Goal: Information Seeking & Learning: Learn about a topic

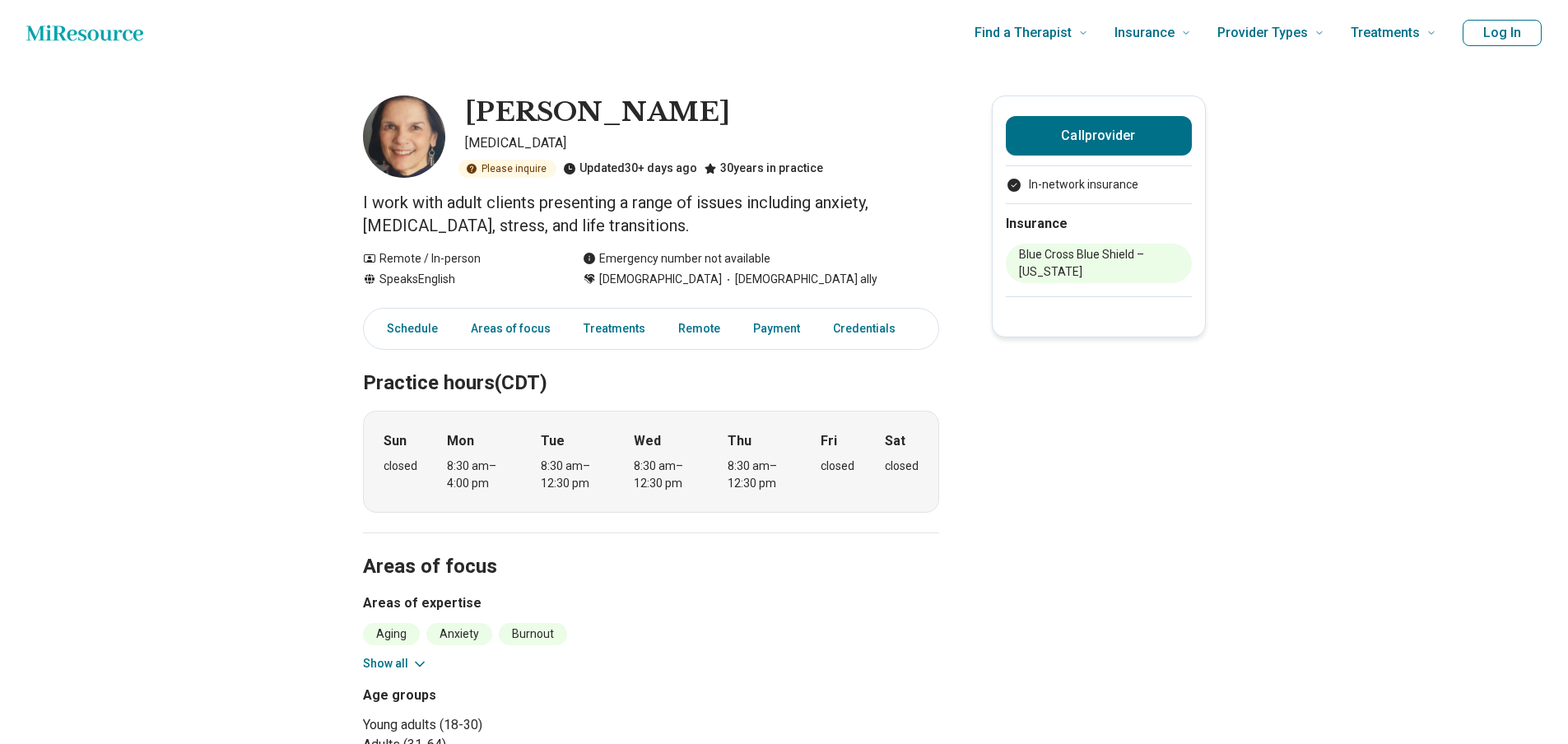
click at [510, 215] on p "I work with adult clients presenting a range of issues including anxiety, depre…" at bounding box center [651, 213] width 576 height 46
click at [585, 219] on p "I work with adult clients presenting a range of issues including anxiety, depre…" at bounding box center [651, 213] width 576 height 46
click at [775, 326] on link "Payment" at bounding box center [787, 329] width 67 height 33
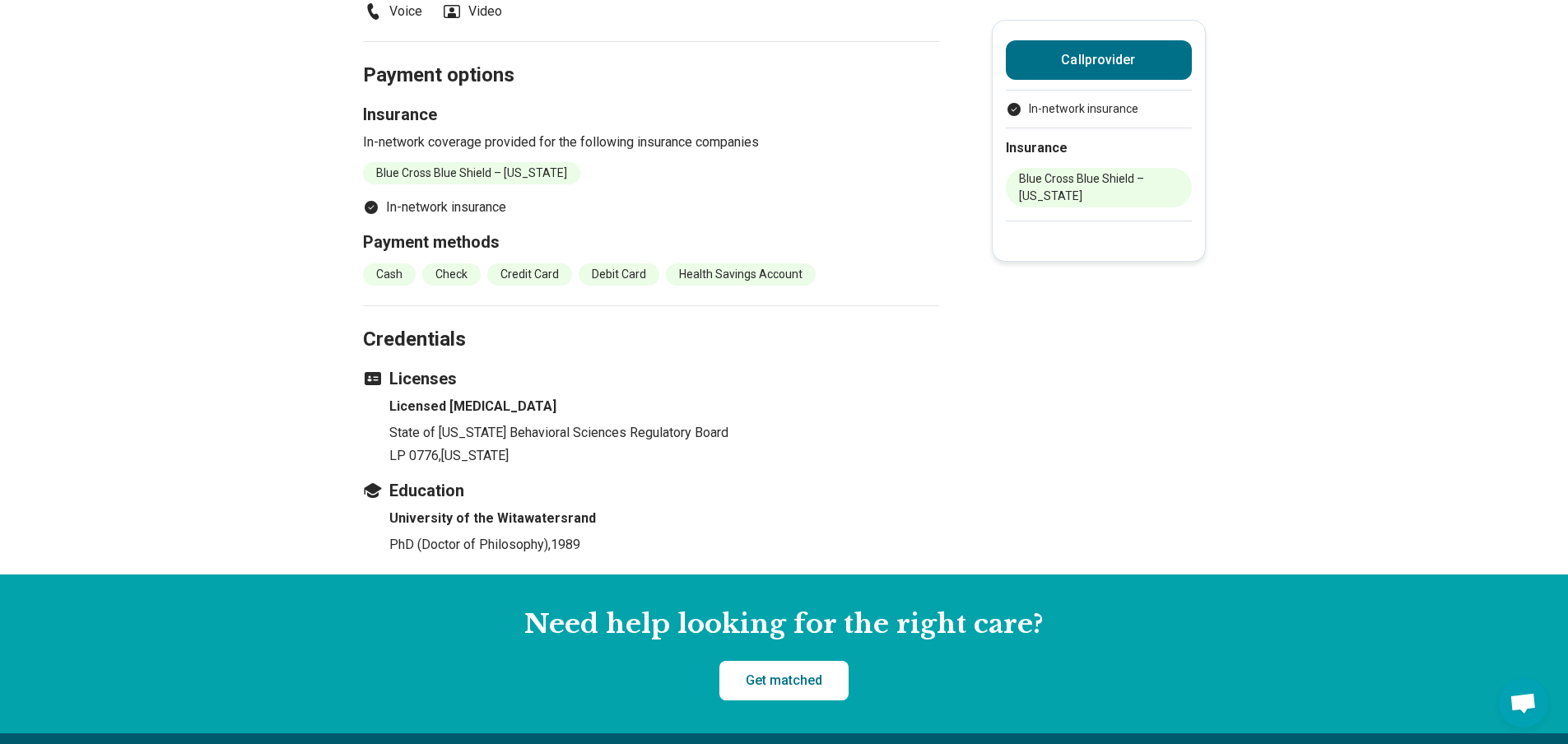
scroll to position [1086, 0]
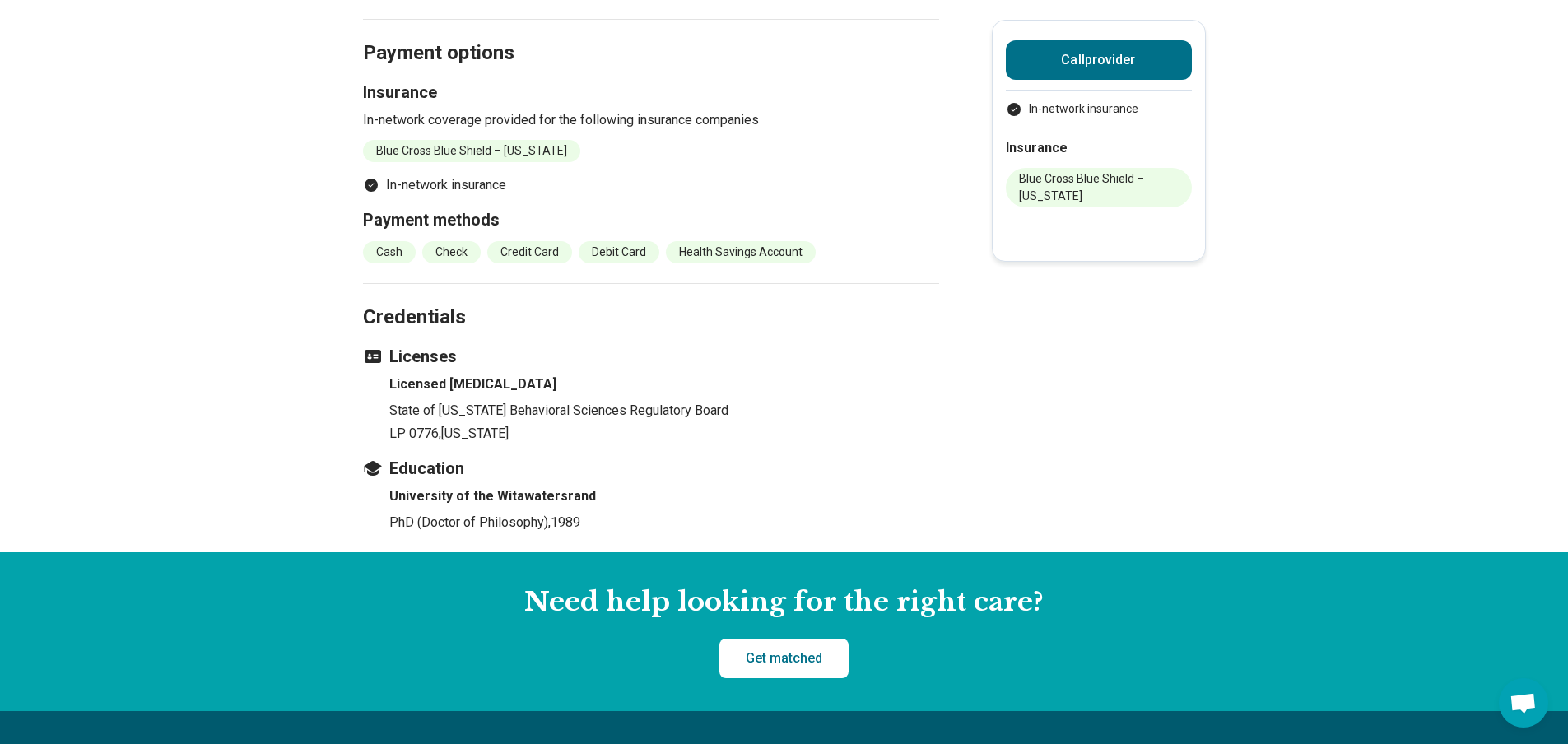
click at [534, 429] on p "LP 0776 , Kansas" at bounding box center [664, 434] width 550 height 20
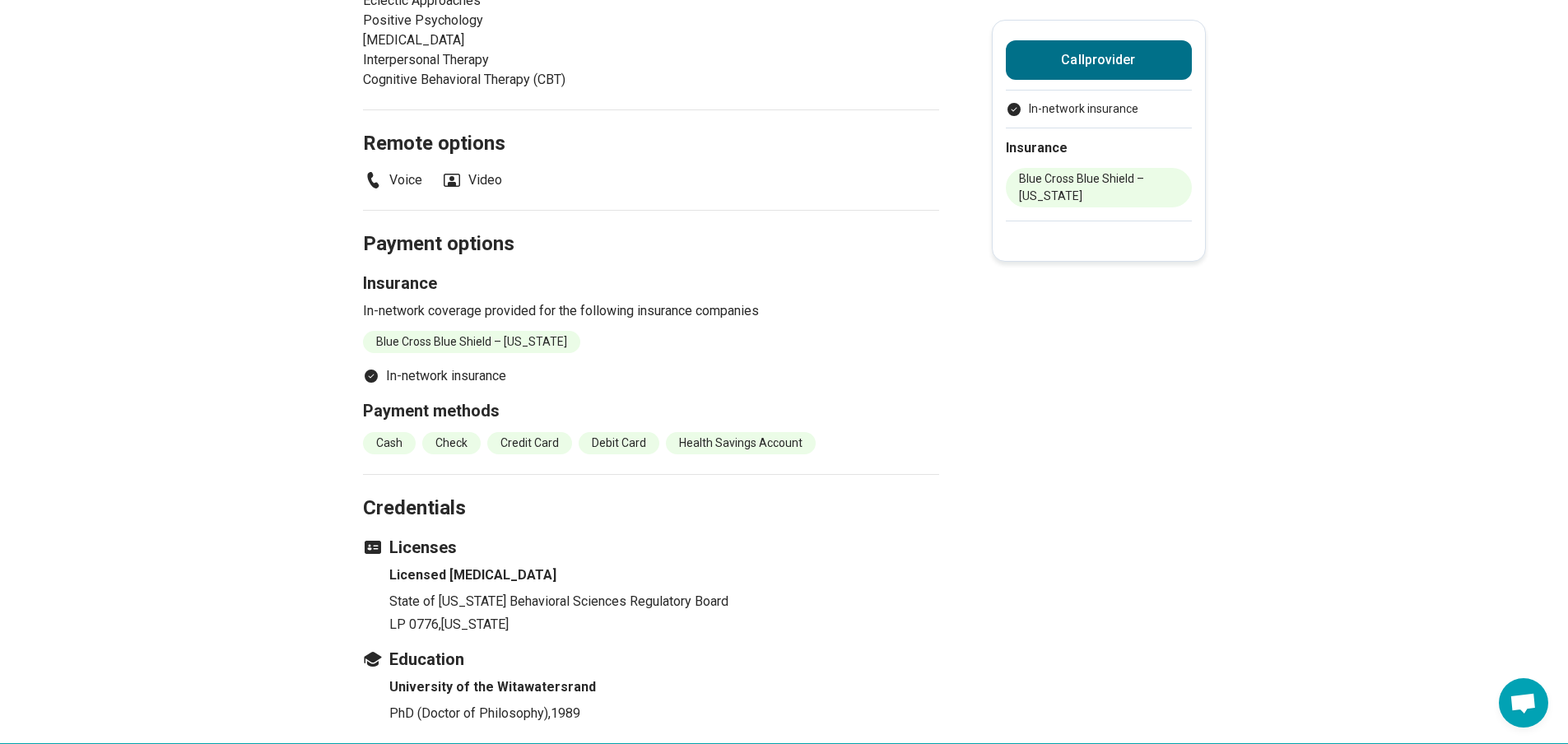
scroll to position [867, 0]
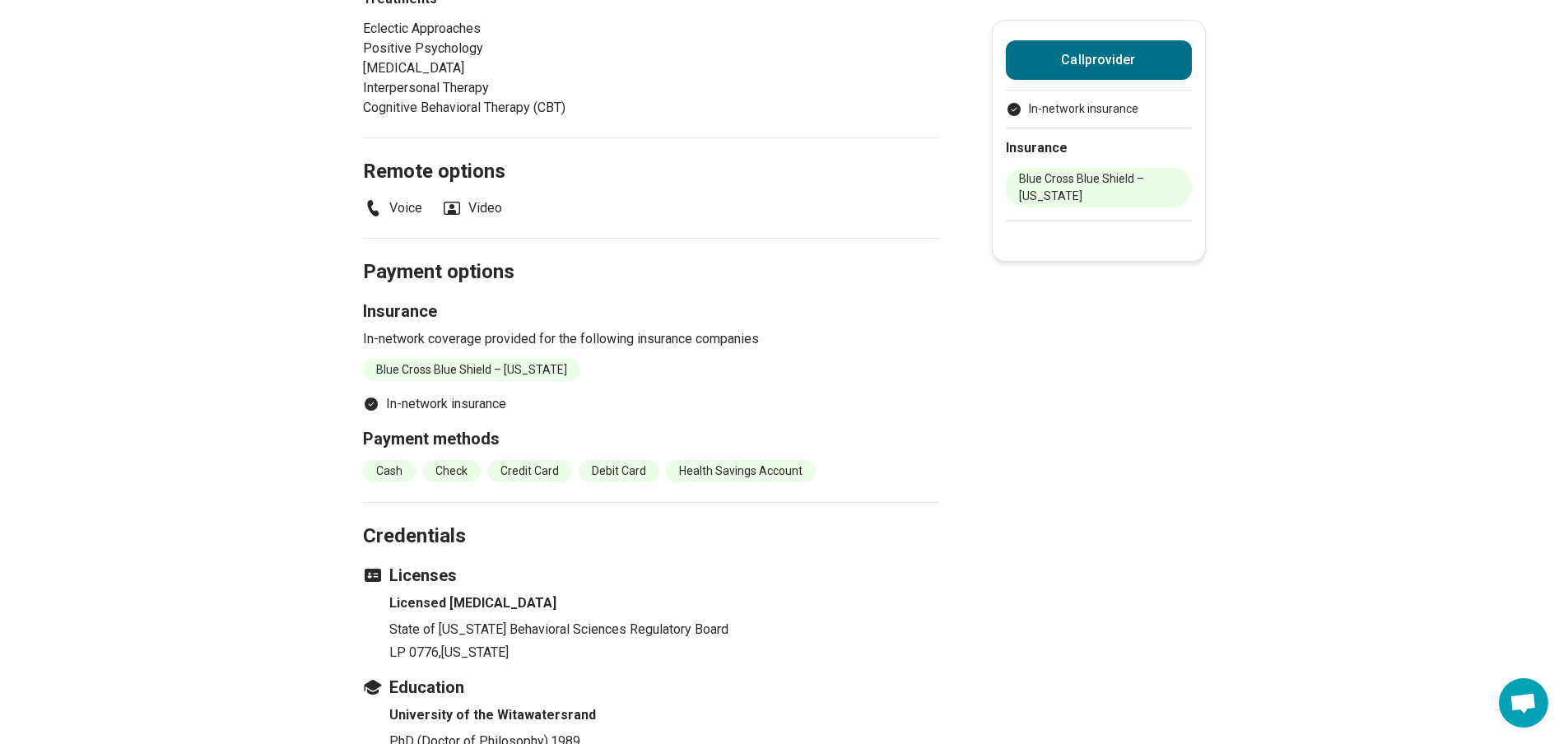
click at [587, 353] on div "Insurance In-network coverage provided for the following insurance companies Bl…" at bounding box center [651, 340] width 576 height 81
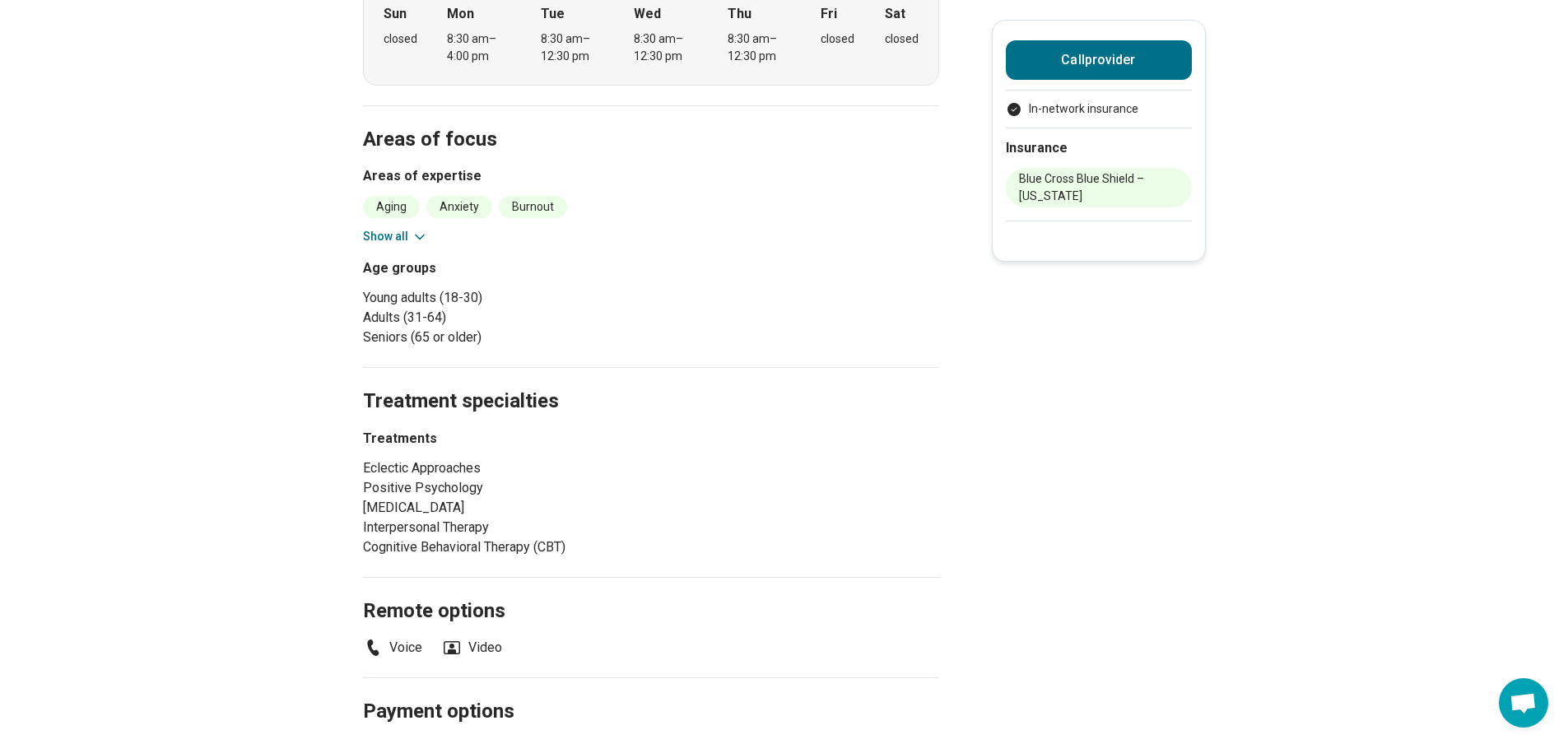
scroll to position [208, 0]
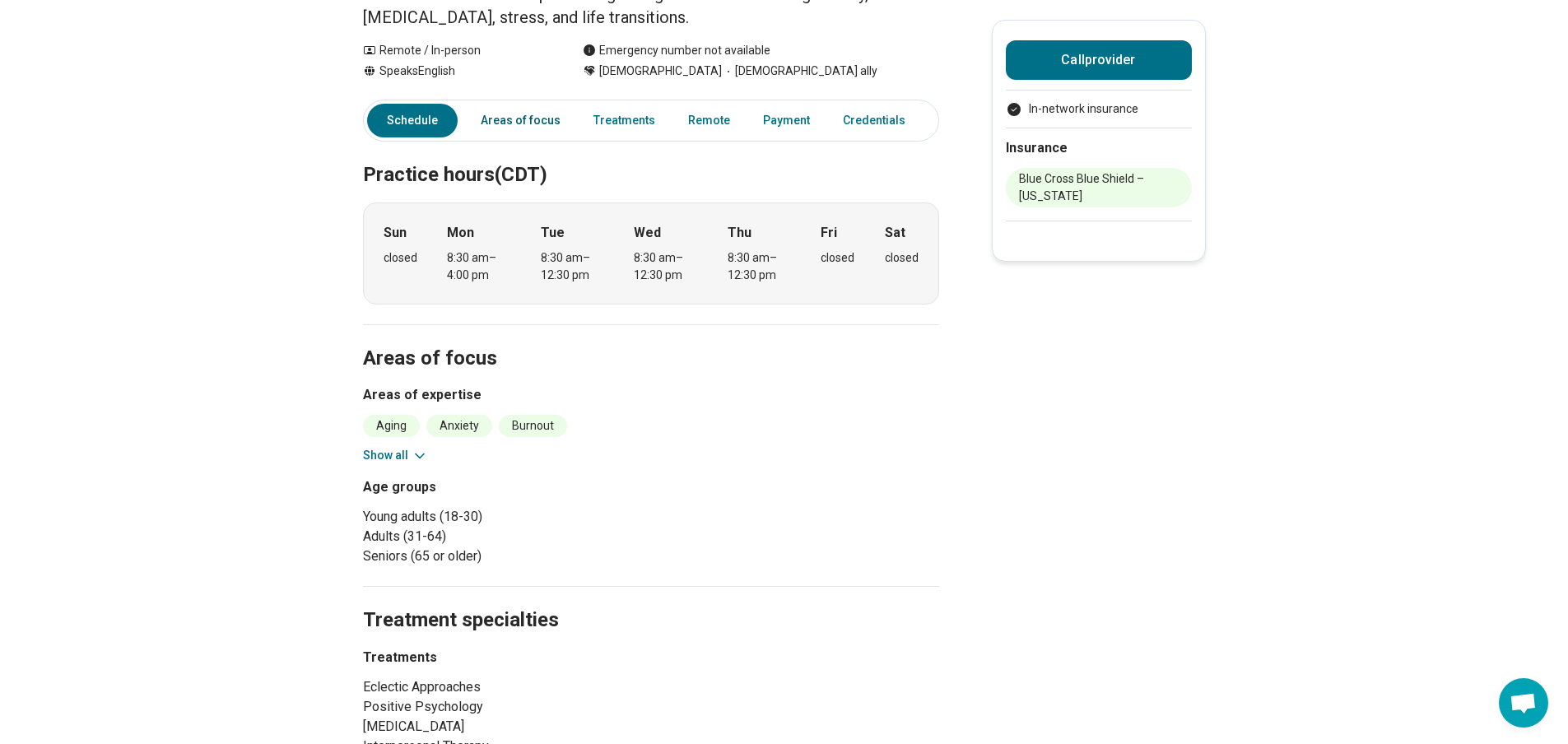
click at [538, 118] on link "Areas of focus" at bounding box center [520, 121] width 100 height 33
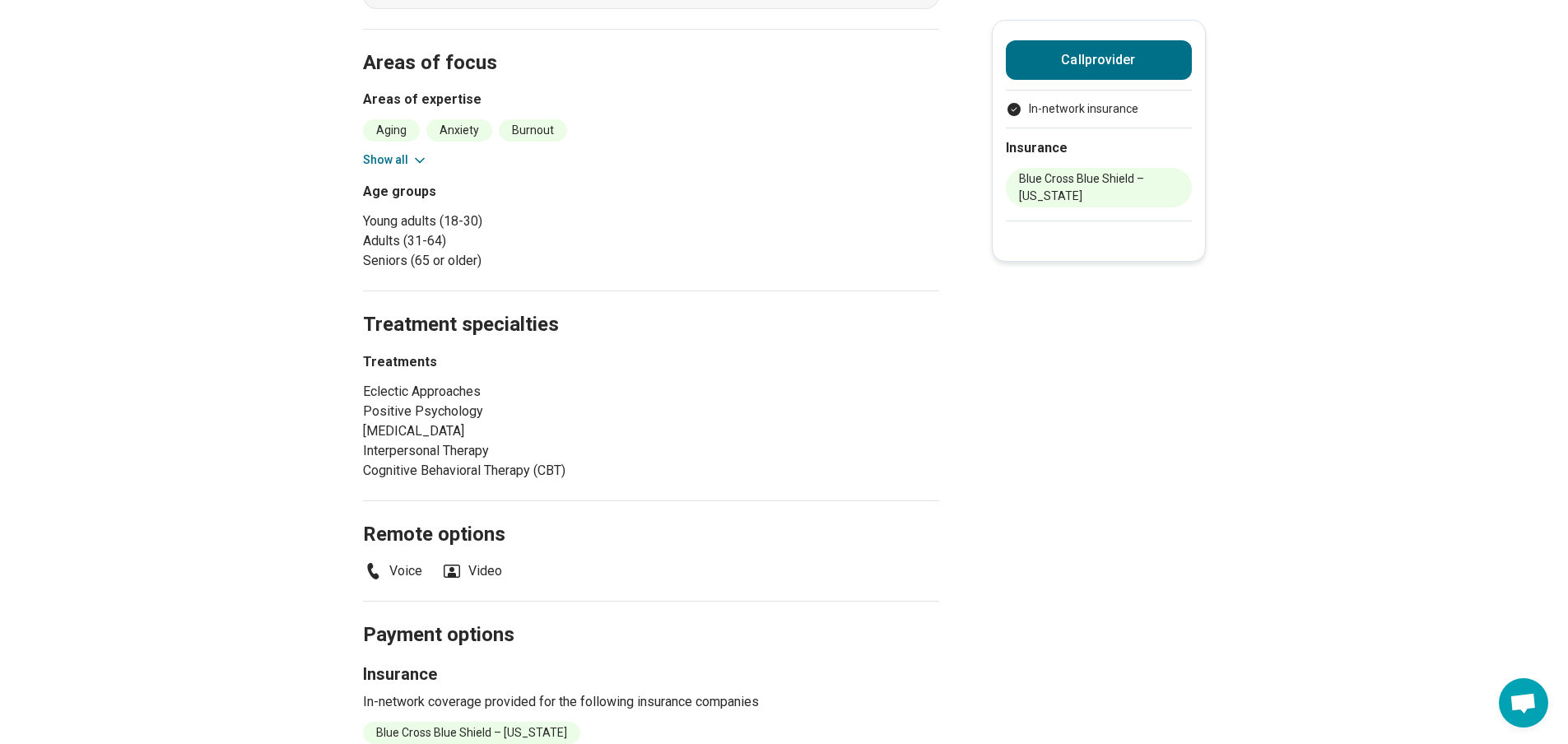
scroll to position [514, 0]
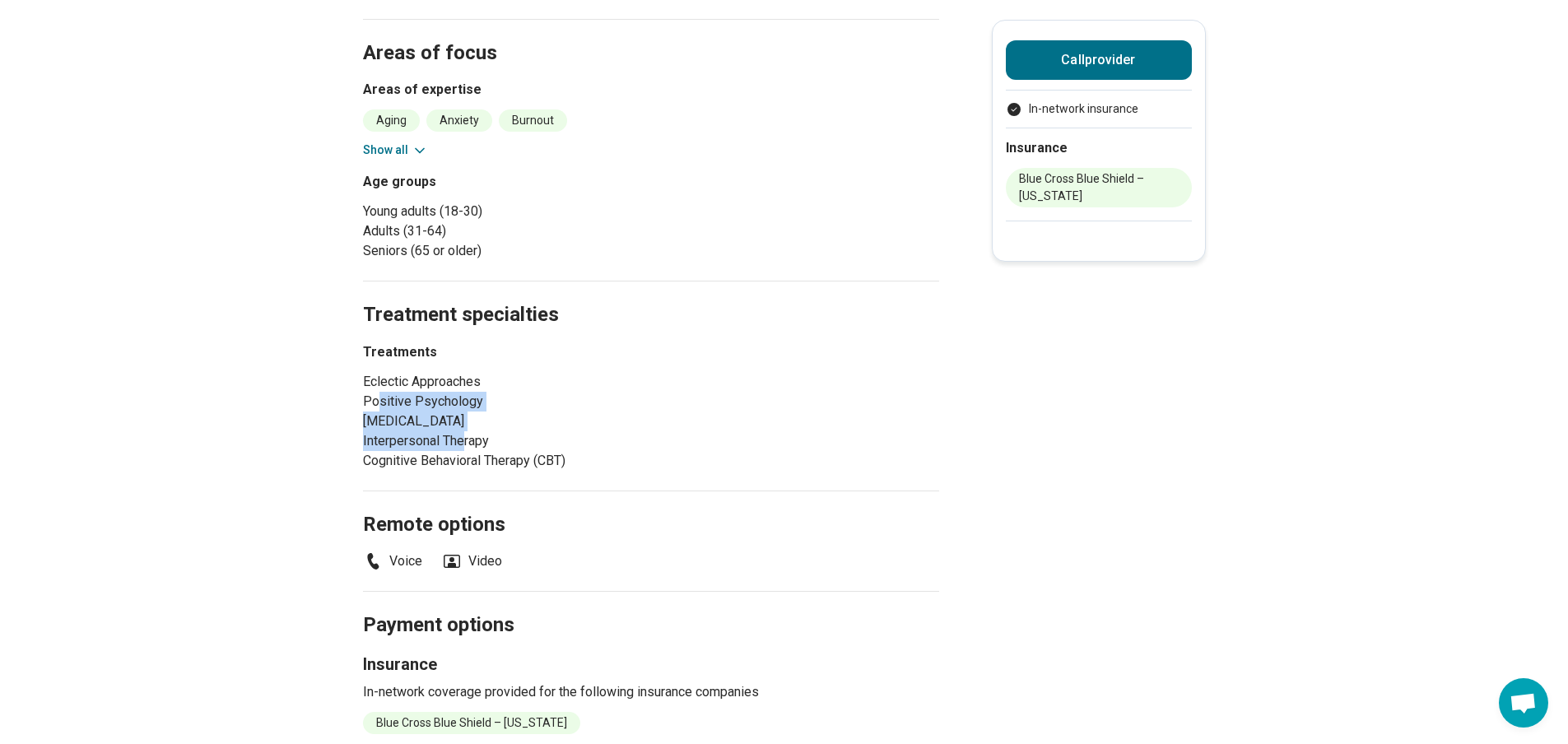
drag, startPoint x: 388, startPoint y: 408, endPoint x: 469, endPoint y: 448, distance: 90.3
click at [469, 448] on ul "Eclectic Approaches Positive Psychology Narrative Therapy Interpersonal Therapy…" at bounding box center [478, 422] width 230 height 99
drag, startPoint x: 440, startPoint y: 381, endPoint x: 472, endPoint y: 458, distance: 83.4
click at [472, 458] on ul "Eclectic Approaches Positive Psychology Narrative Therapy Interpersonal Therapy…" at bounding box center [478, 422] width 230 height 99
click at [525, 459] on li "Cognitive Behavioral Therapy (CBT)" at bounding box center [478, 461] width 230 height 20
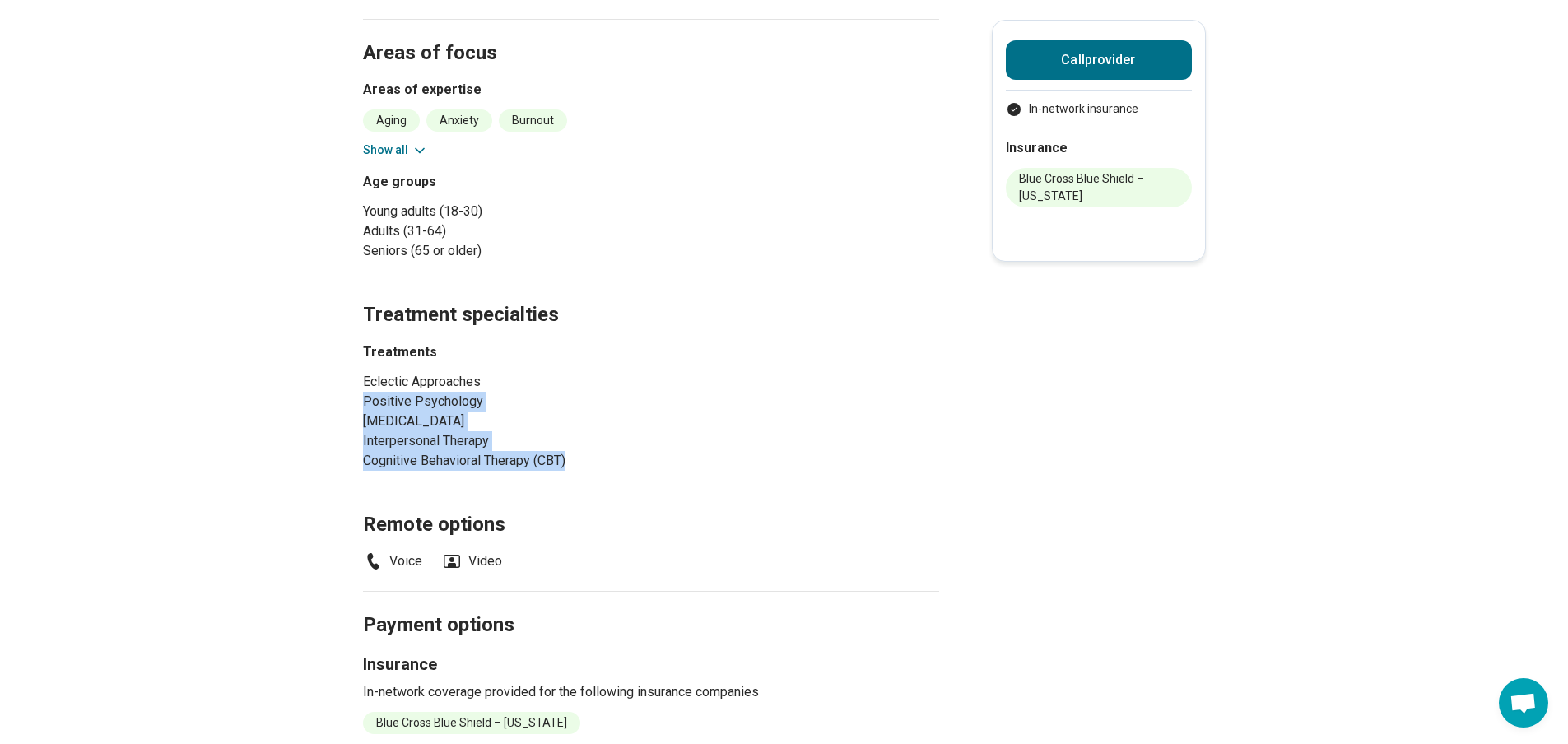
drag, startPoint x: 586, startPoint y: 459, endPoint x: 369, endPoint y: 406, distance: 223.4
click at [369, 406] on ul "Eclectic Approaches Positive Psychology Narrative Therapy Interpersonal Therapy…" at bounding box center [478, 422] width 230 height 99
click at [474, 432] on li "Interpersonal Therapy" at bounding box center [478, 442] width 230 height 20
drag, startPoint x: 480, startPoint y: 417, endPoint x: 401, endPoint y: 382, distance: 86.4
click at [406, 382] on ul "Eclectic Approaches Positive Psychology Narrative Therapy Interpersonal Therapy…" at bounding box center [478, 422] width 230 height 99
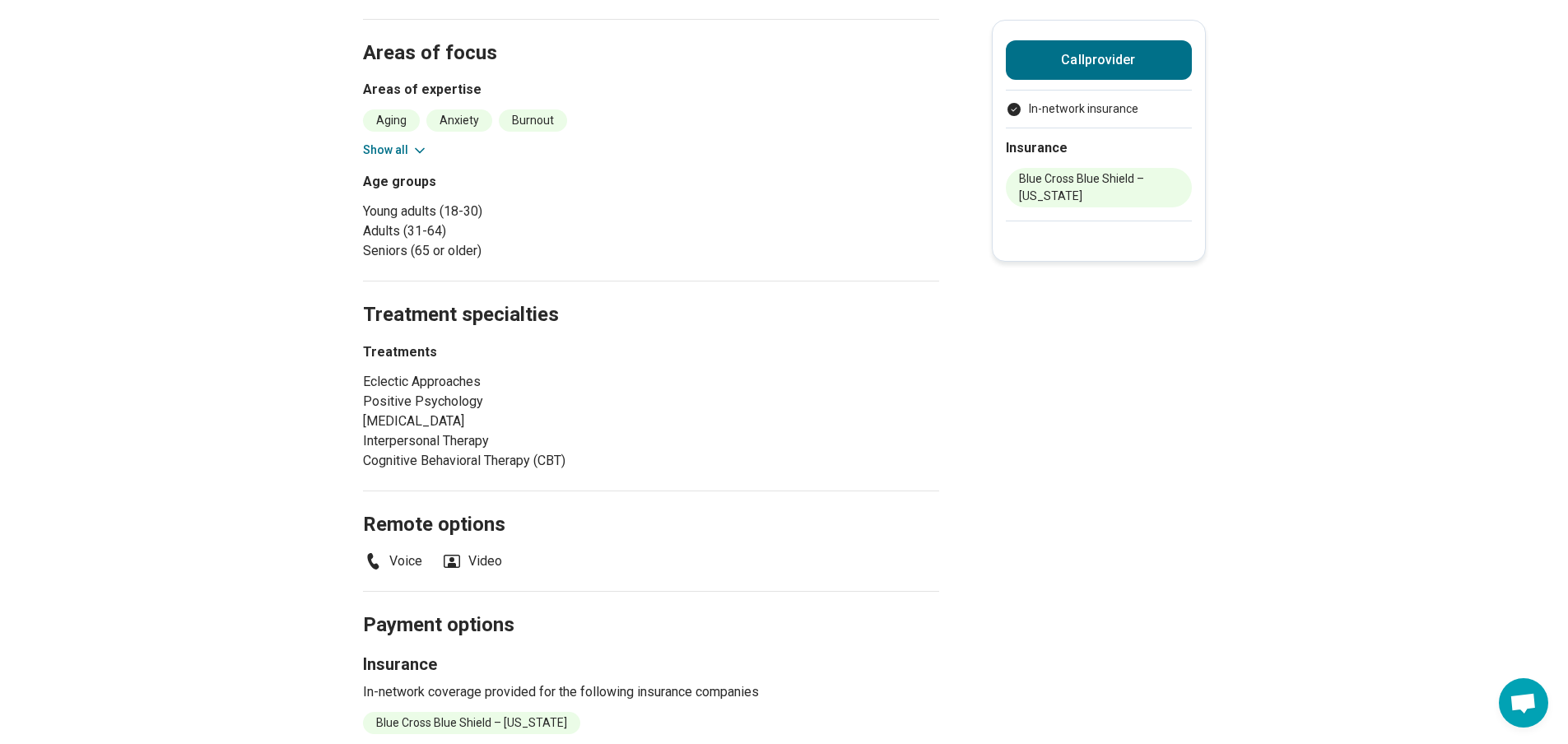
click at [399, 382] on li "Eclectic Approaches" at bounding box center [478, 382] width 230 height 20
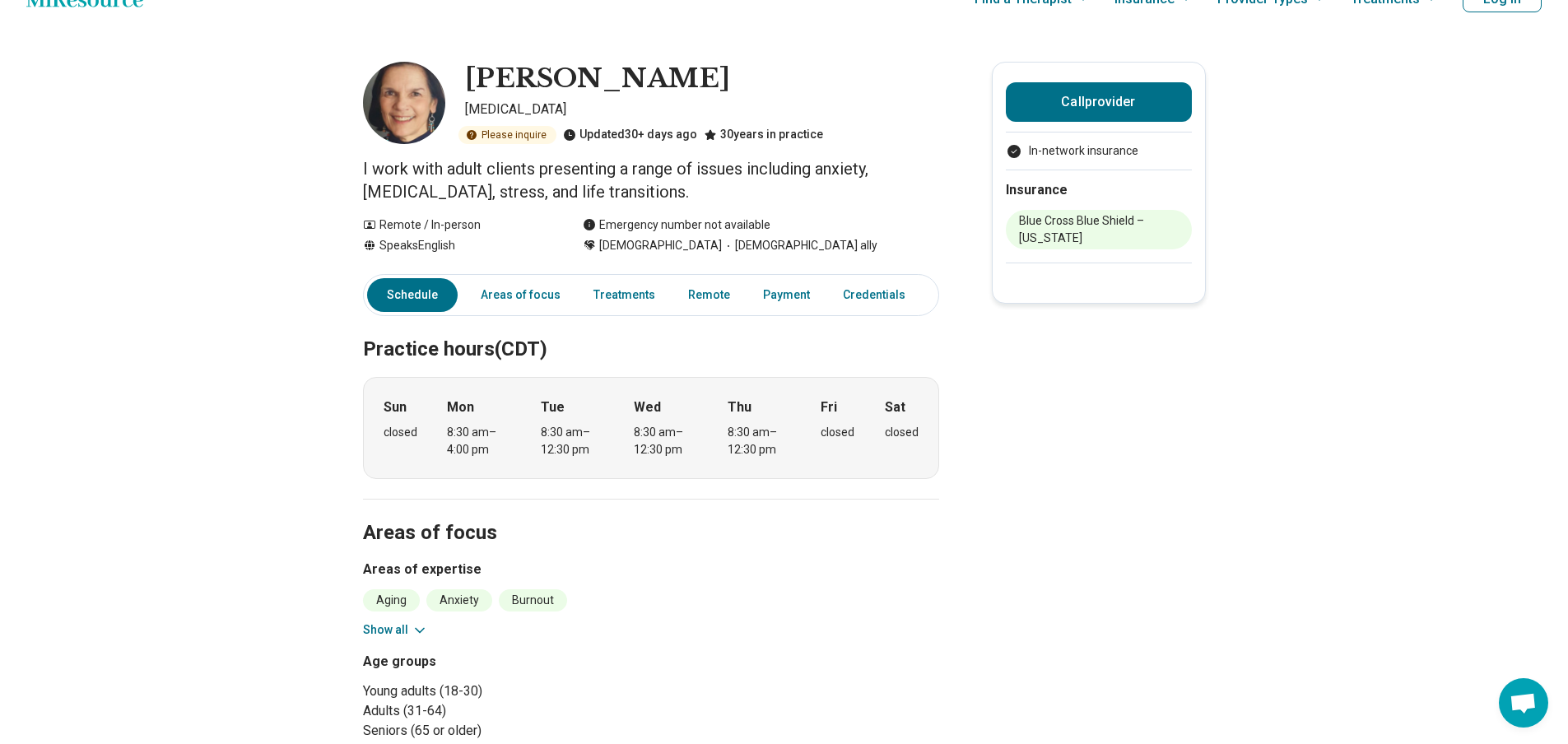
scroll to position [0, 0]
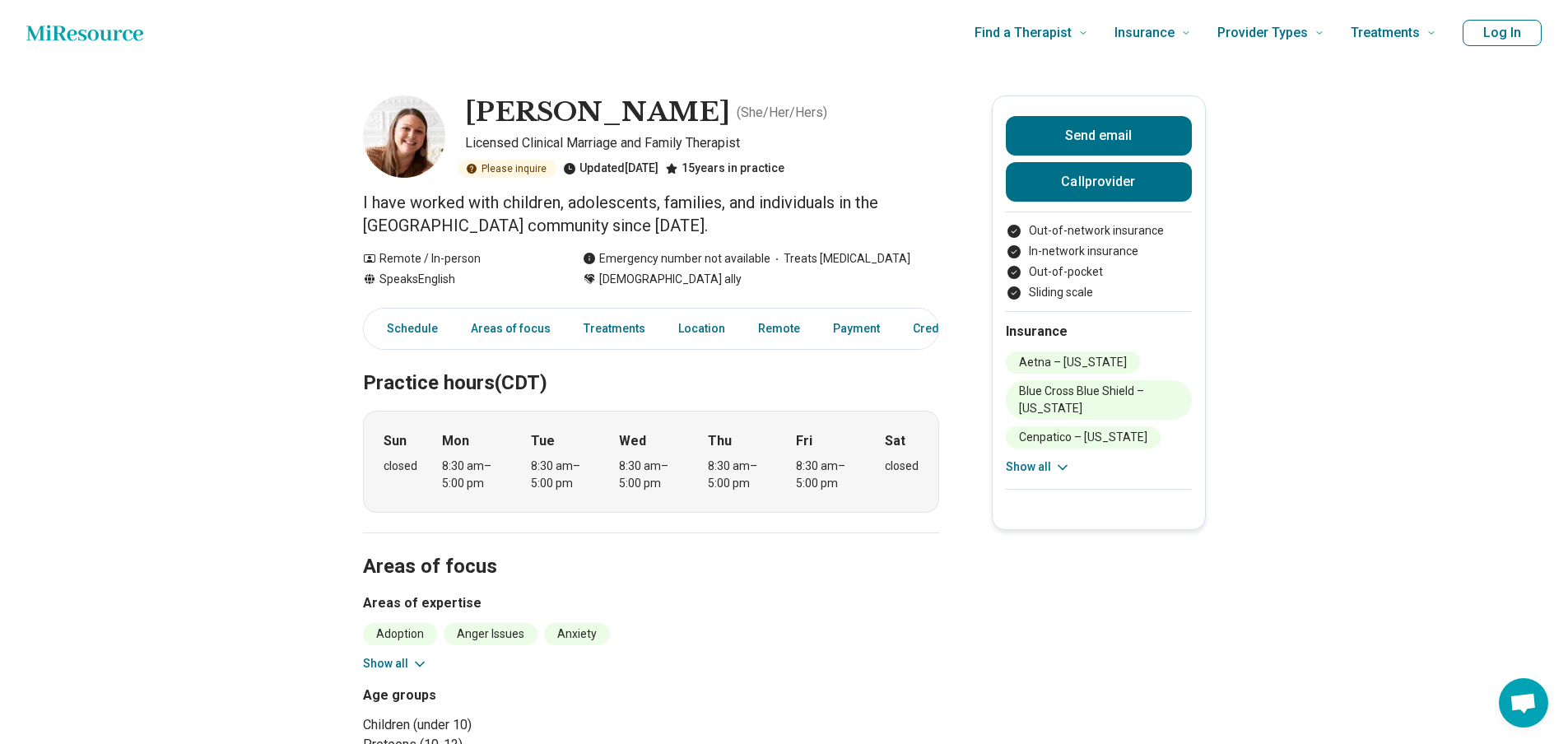
click at [716, 217] on p "I have worked with children, adolescents, families, and individuals in the [GEO…" at bounding box center [651, 213] width 576 height 46
drag, startPoint x: 652, startPoint y: 228, endPoint x: 392, endPoint y: 221, distance: 260.1
click at [392, 221] on p "I have worked with children, adolescents, families, and individuals in the [GEO…" at bounding box center [651, 213] width 576 height 46
click at [662, 228] on p "I have worked with children, adolescents, families, and individuals in the [GEO…" at bounding box center [651, 213] width 576 height 46
click at [817, 588] on section "Areas of focus Areas of expertise Adoption Anger Issues Anxiety [MEDICAL_DATA] …" at bounding box center [651, 694] width 576 height 322
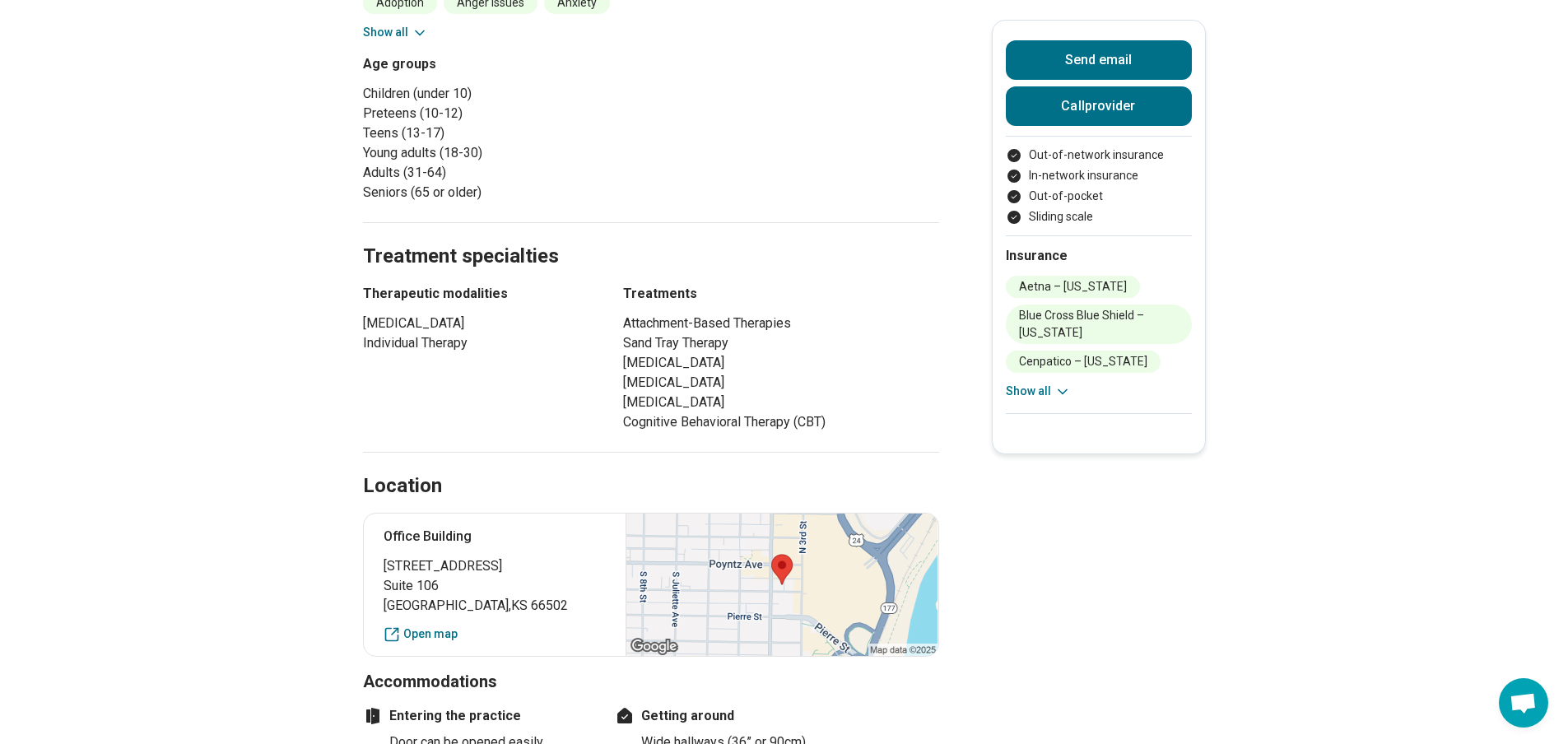
scroll to position [659, 0]
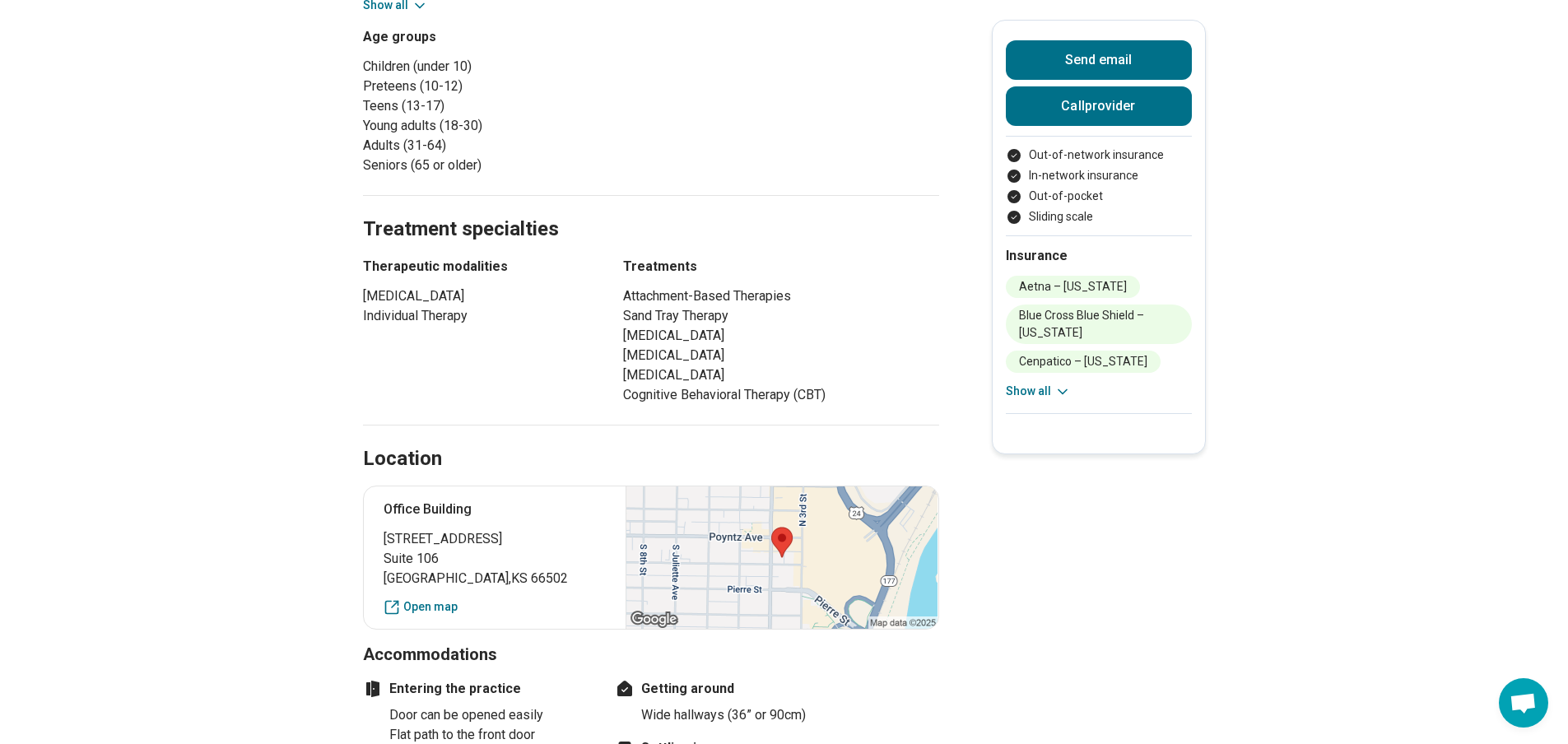
click at [704, 381] on li "[MEDICAL_DATA]" at bounding box center [781, 376] width 316 height 20
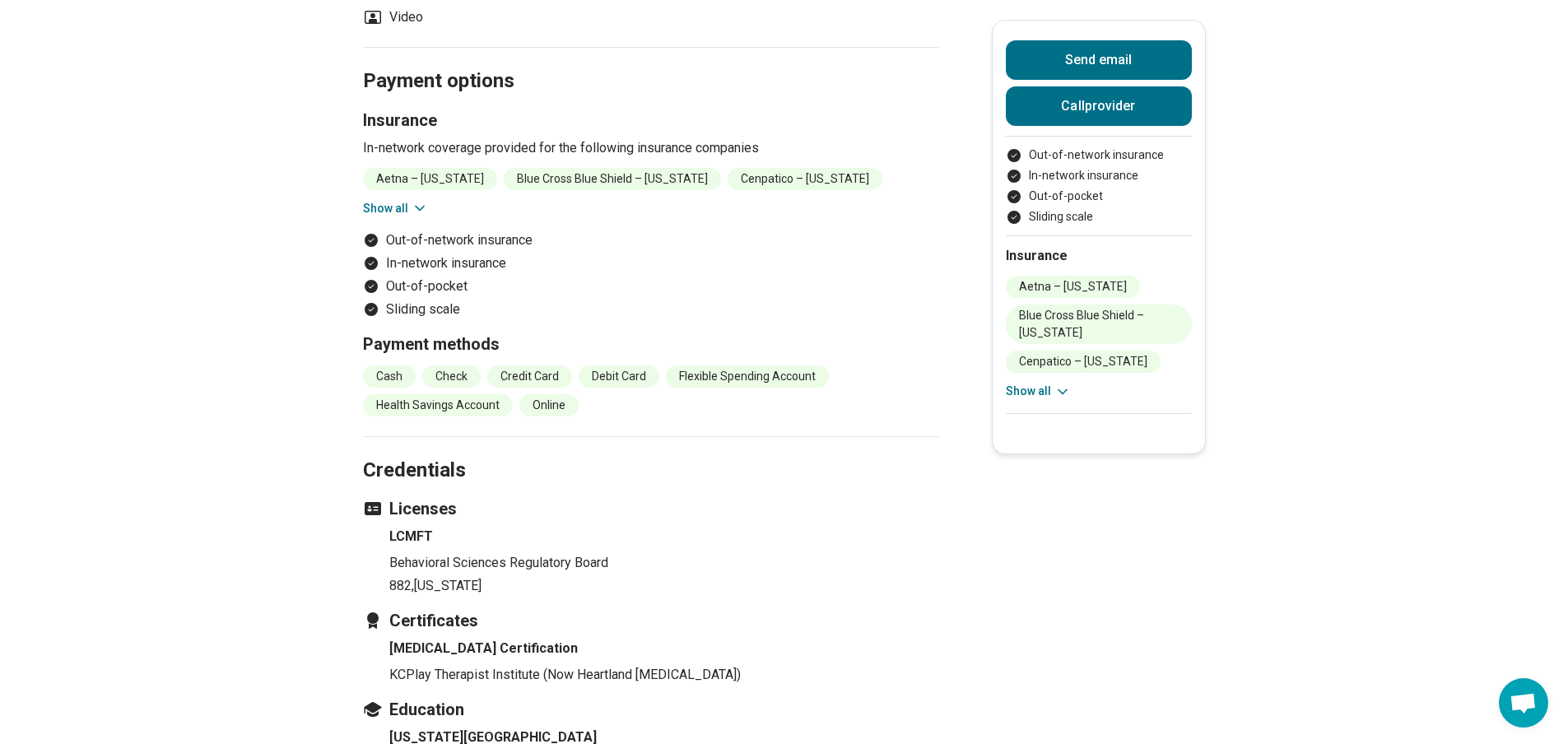
scroll to position [1756, 0]
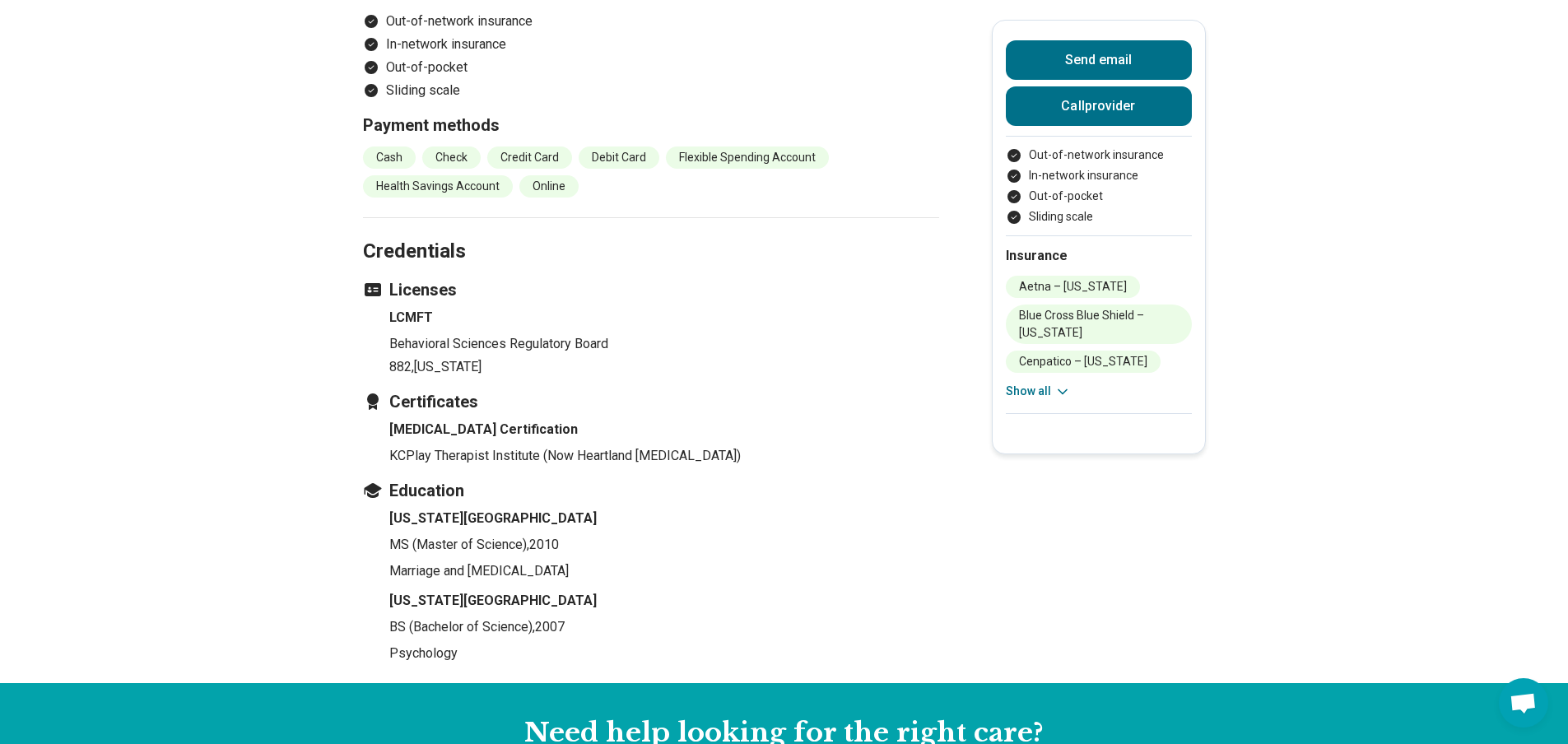
click at [723, 430] on h4 "[MEDICAL_DATA] Certification" at bounding box center [664, 430] width 550 height 20
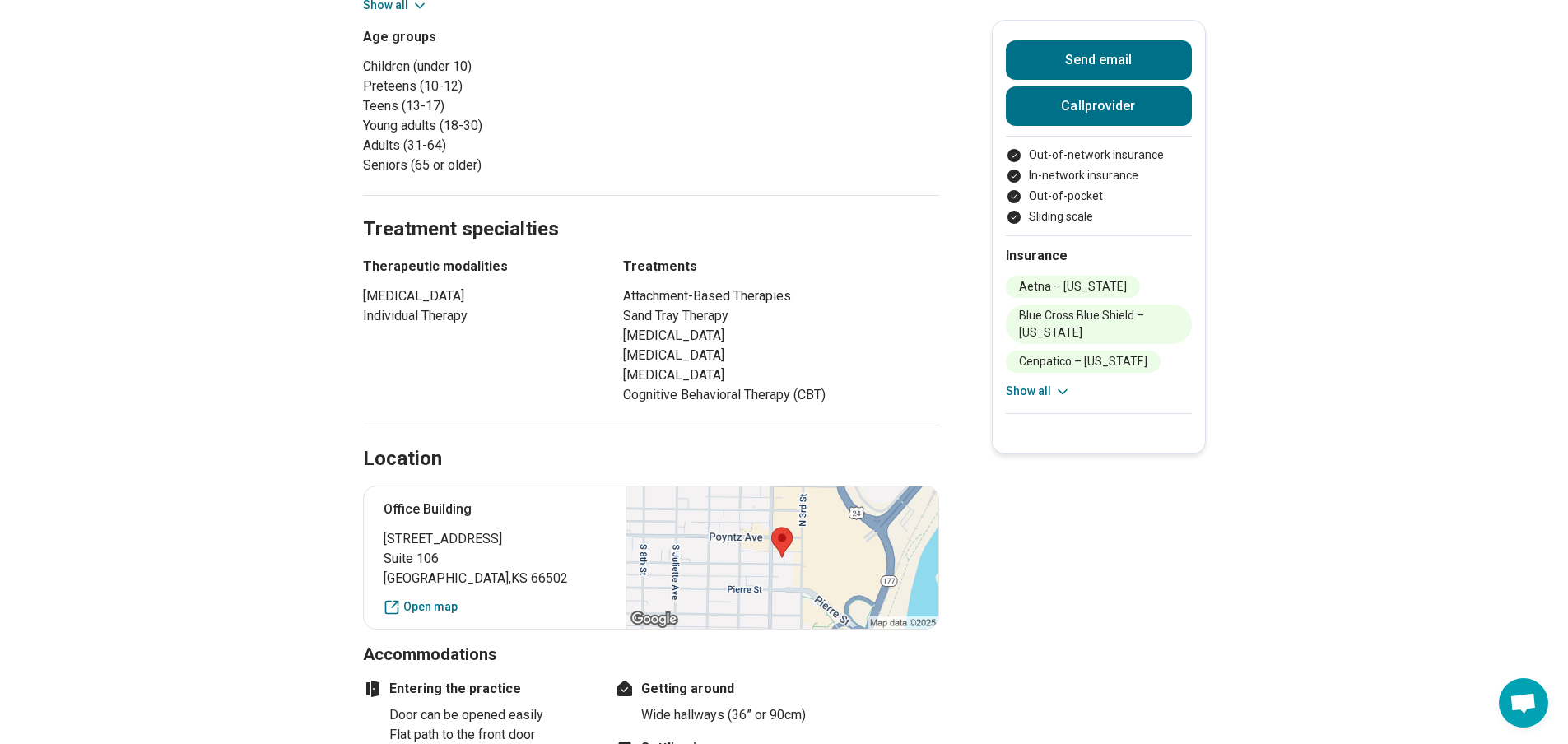
scroll to position [0, 0]
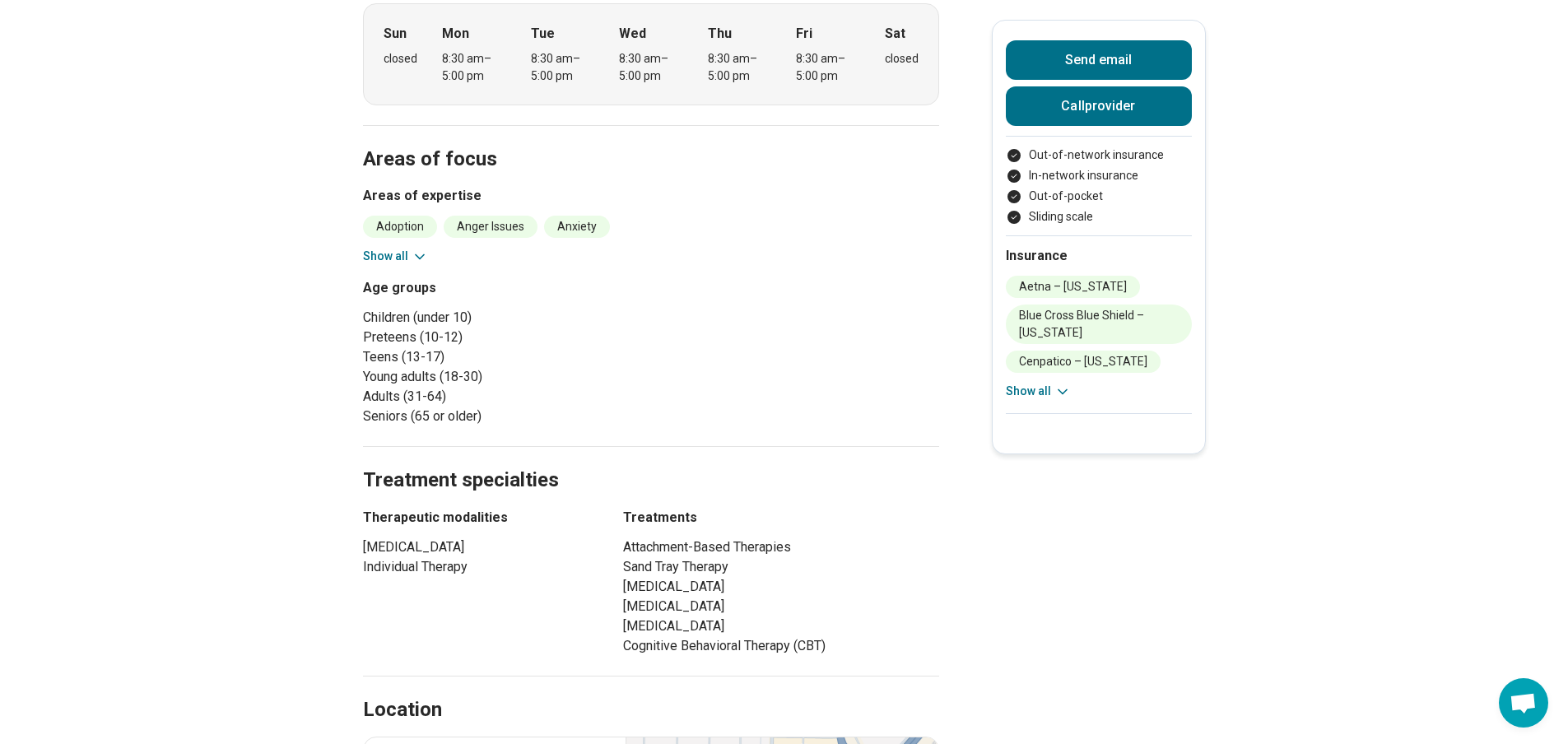
scroll to position [439, 0]
